Goal: Task Accomplishment & Management: Manage account settings

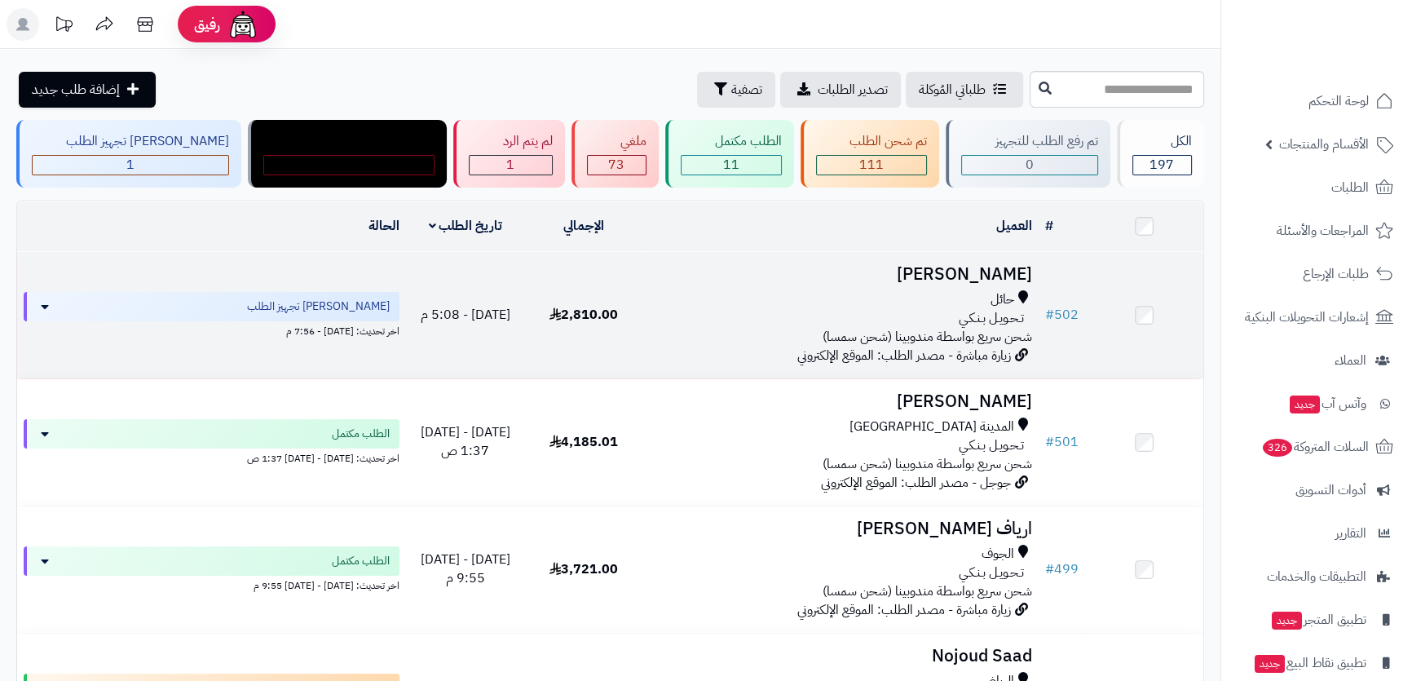
click at [954, 270] on h3 "[PERSON_NAME]" at bounding box center [841, 274] width 382 height 19
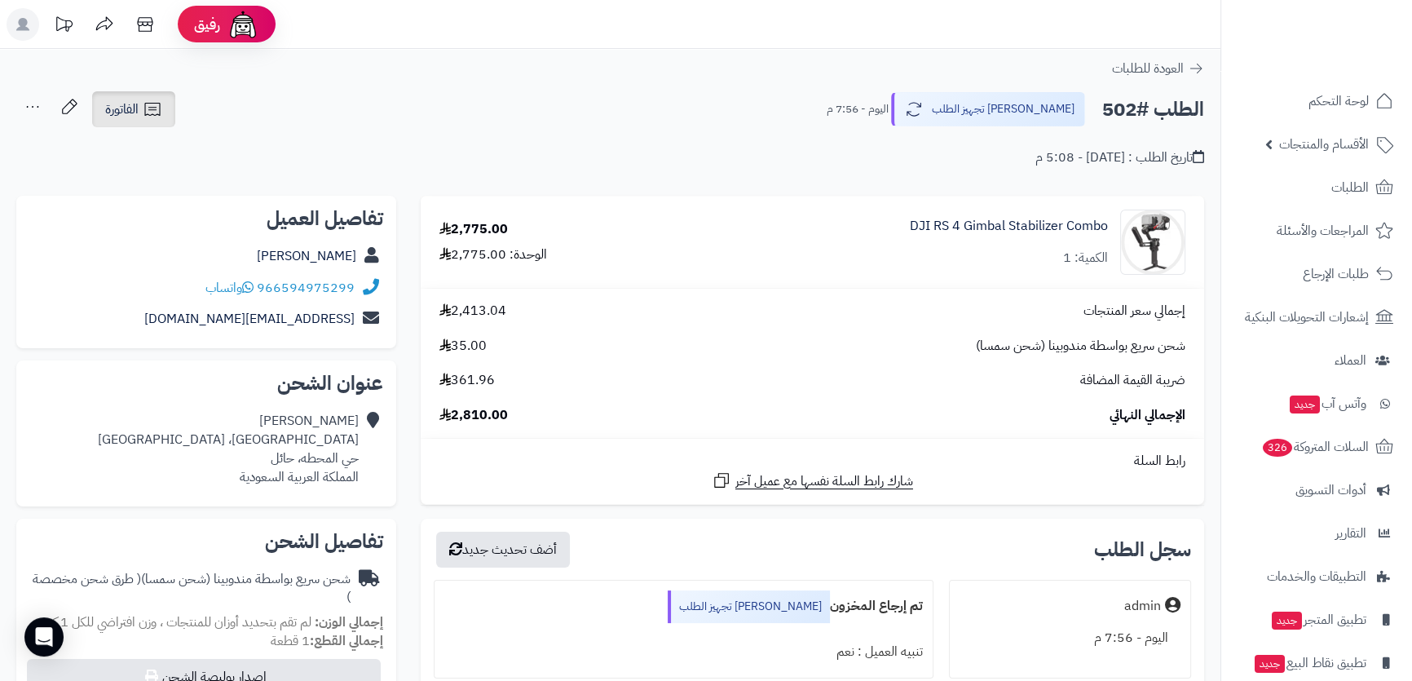
click at [126, 111] on span "الفاتورة" at bounding box center [121, 109] width 33 height 20
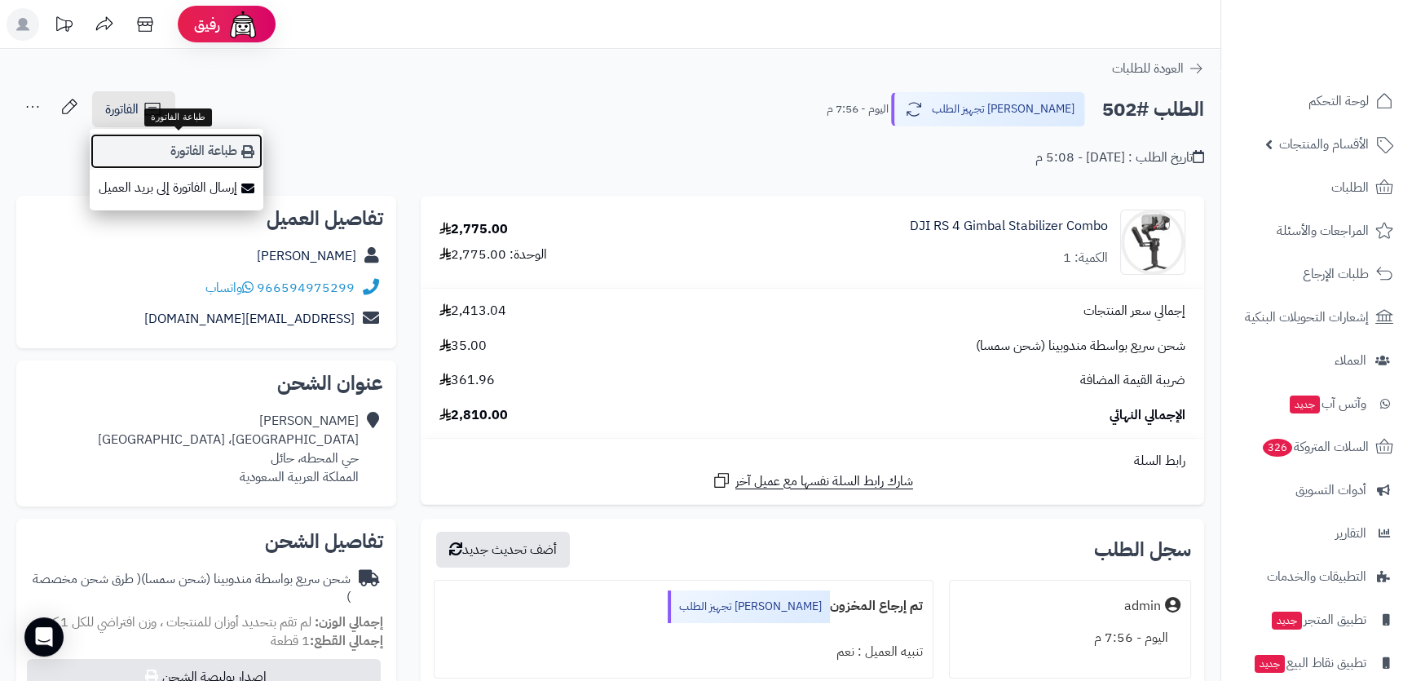
click at [187, 155] on link "طباعة الفاتورة" at bounding box center [177, 151] width 174 height 37
